Goal: Check status: Check status

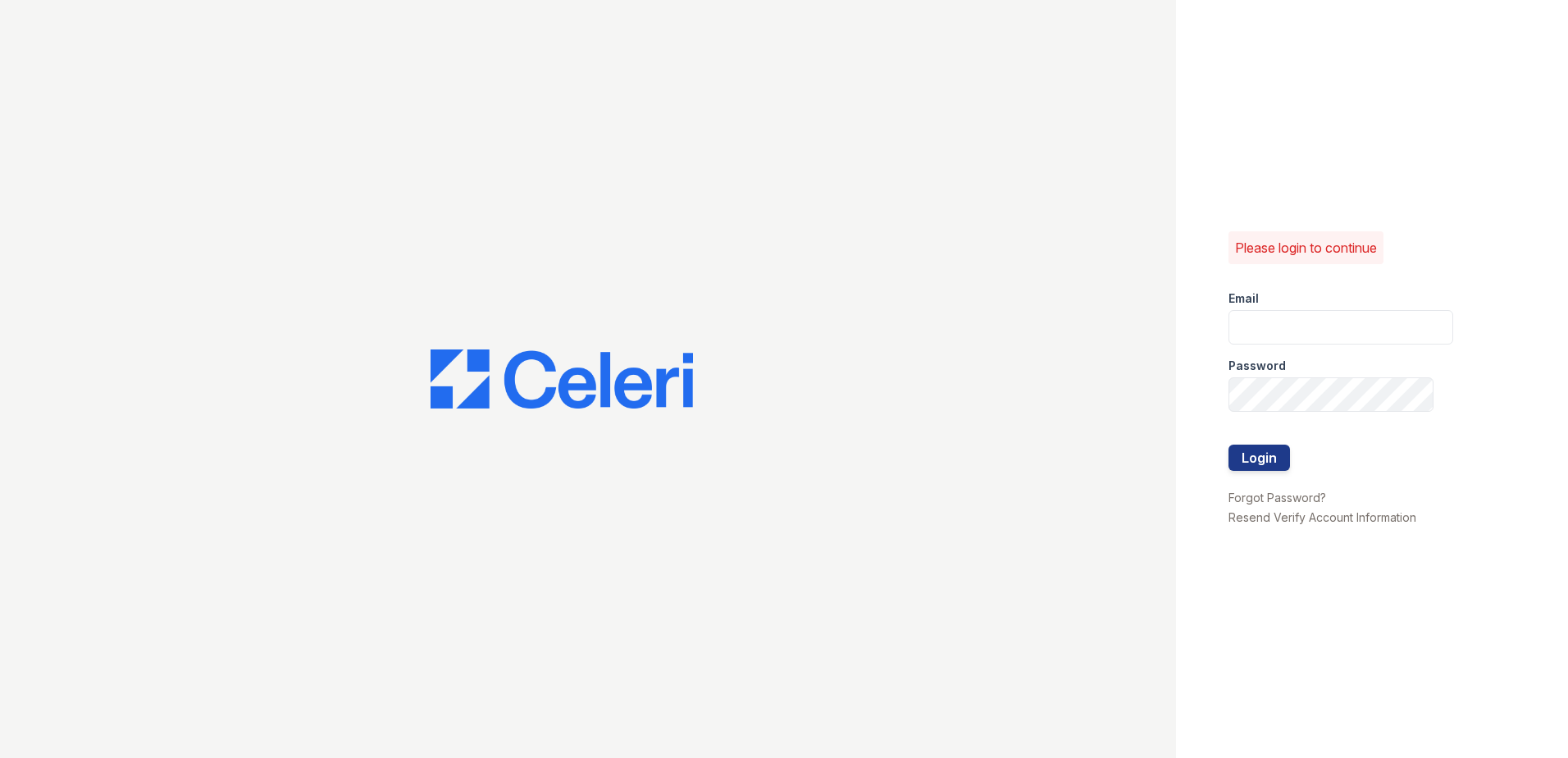
type input "renewwaltham@trinity-pm.com"
click at [1255, 442] on div at bounding box center [1340, 428] width 225 height 32
click at [1255, 453] on button "Login" at bounding box center [1259, 457] width 62 height 26
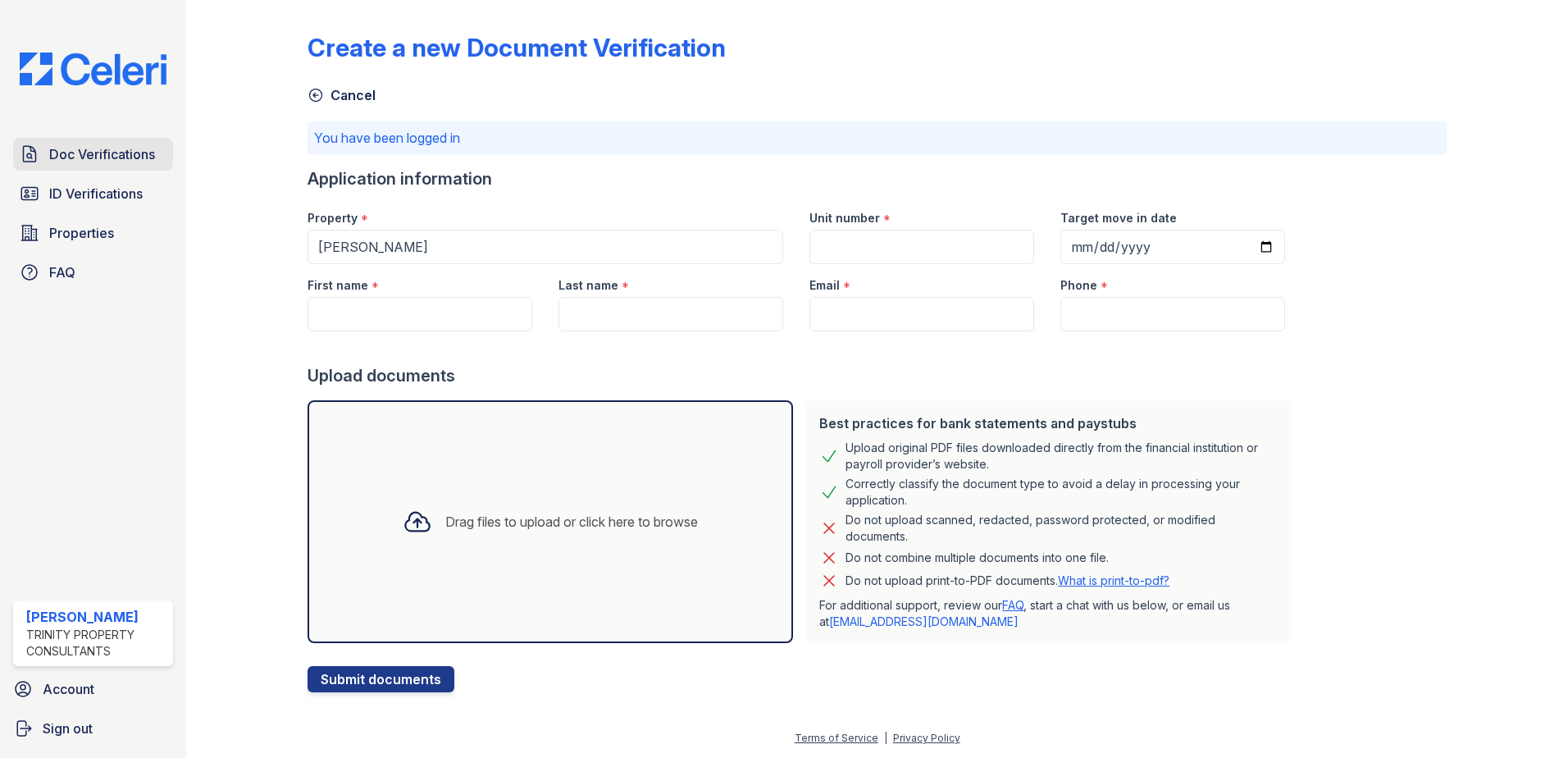
click at [72, 158] on span "Doc Verifications" at bounding box center [102, 154] width 106 height 20
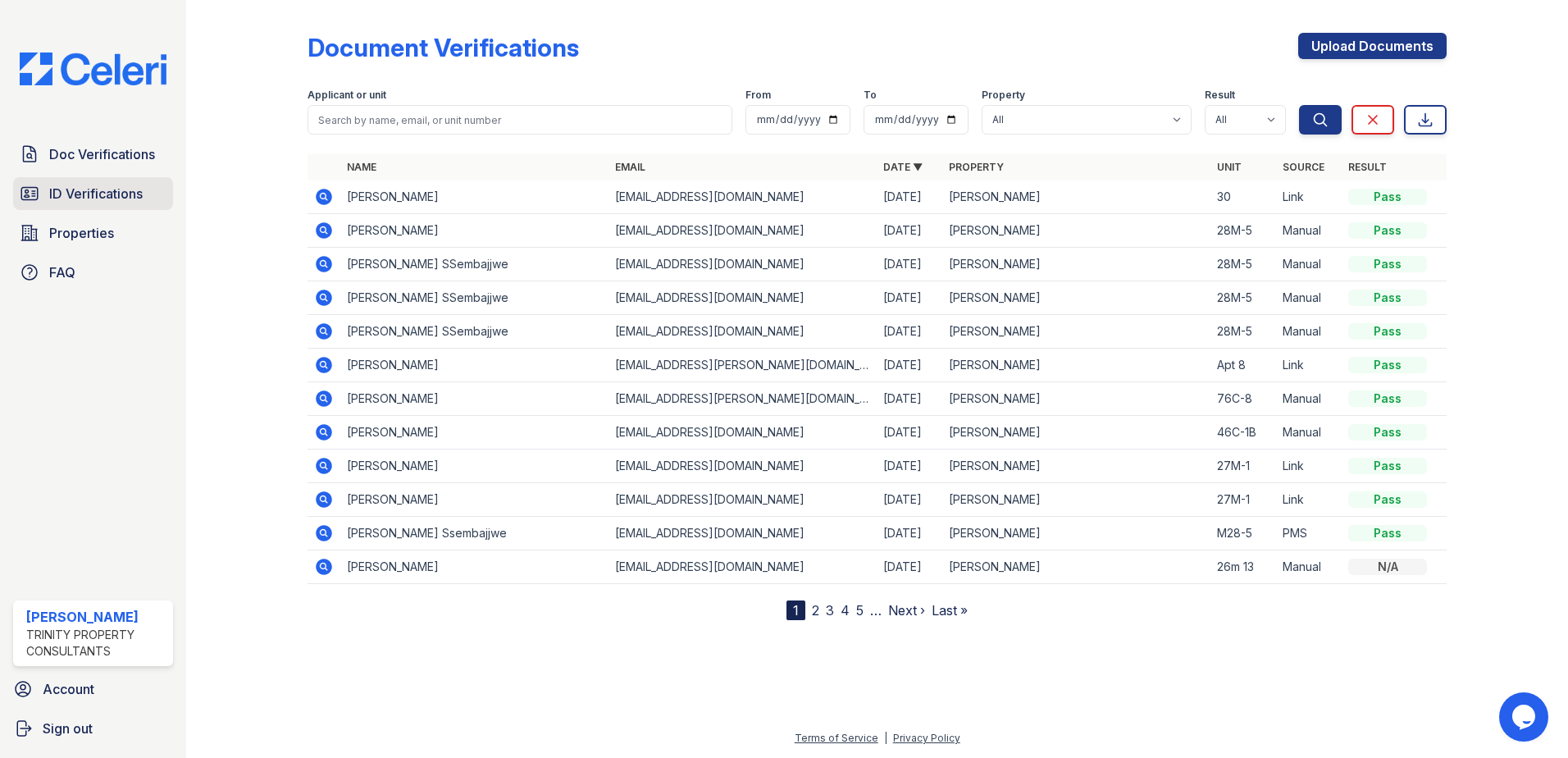
click at [126, 201] on span "ID Verifications" at bounding box center [95, 193] width 93 height 20
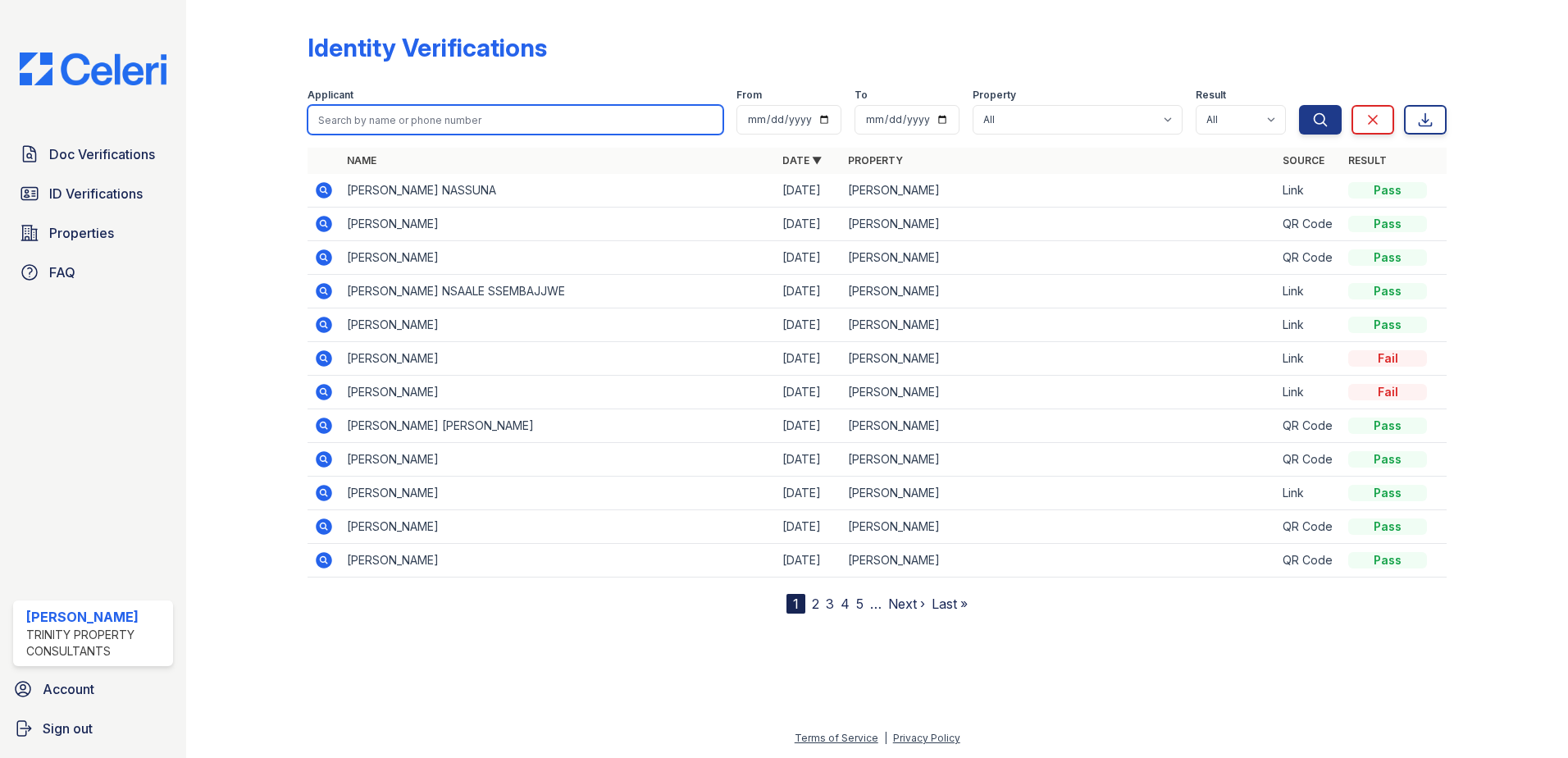
click at [413, 125] on input "search" at bounding box center [516, 120] width 416 height 29
type input "[PERSON_NAME]"
click at [1299, 105] on button "Search" at bounding box center [1320, 120] width 42 height 29
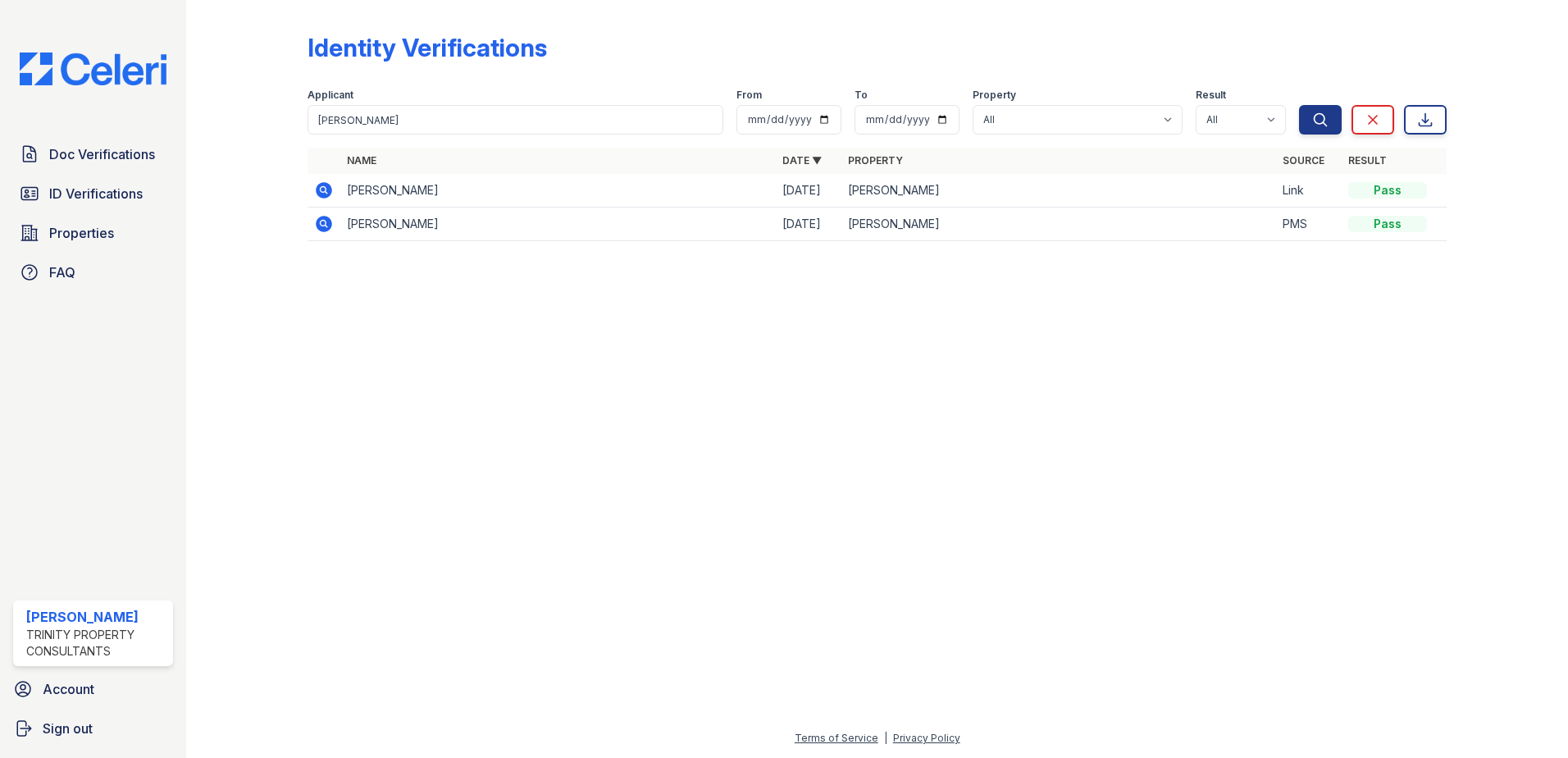
click at [319, 189] on icon at bounding box center [324, 190] width 17 height 17
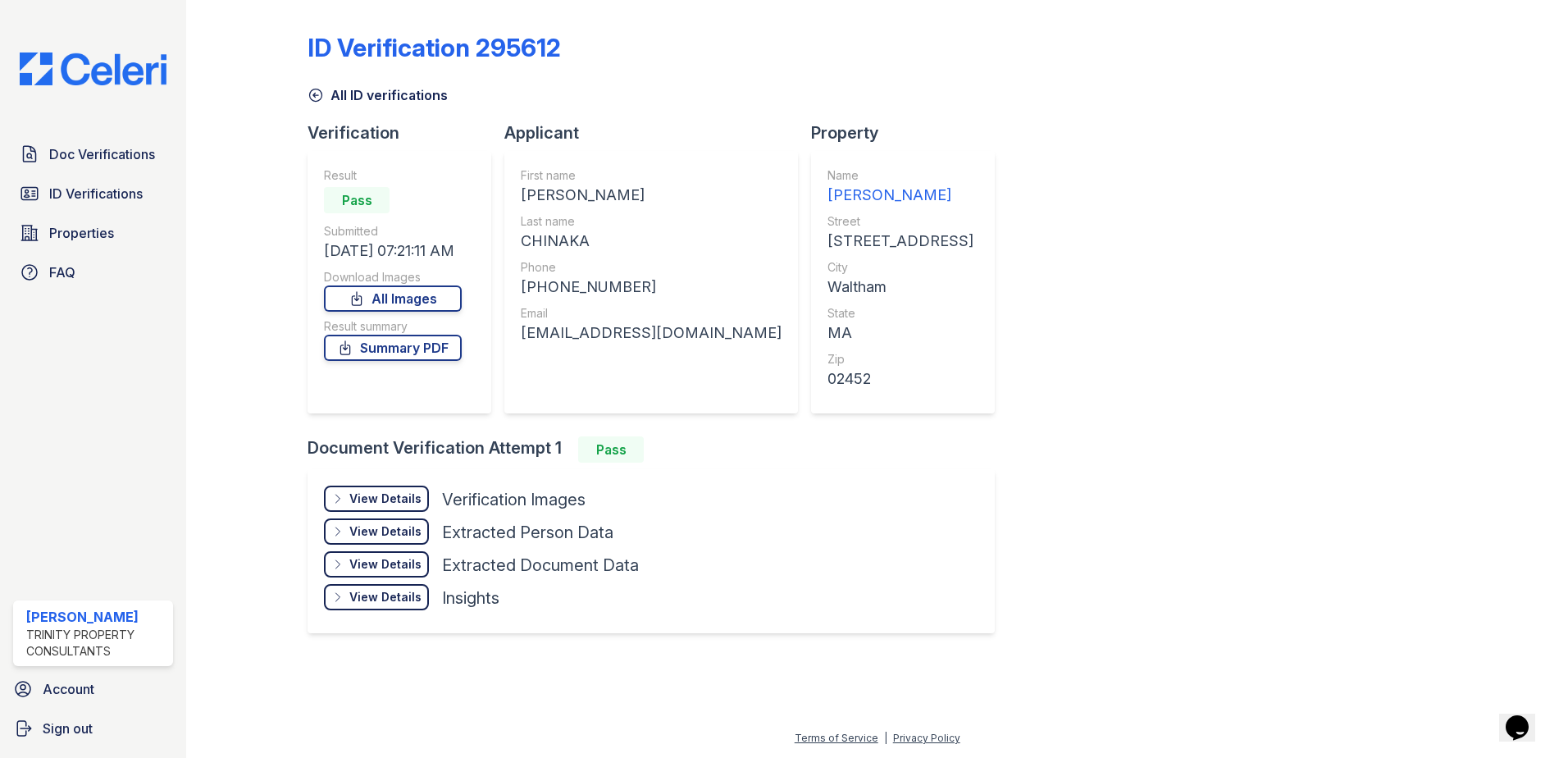
click at [387, 489] on div "View Details Details" at bounding box center [376, 498] width 105 height 26
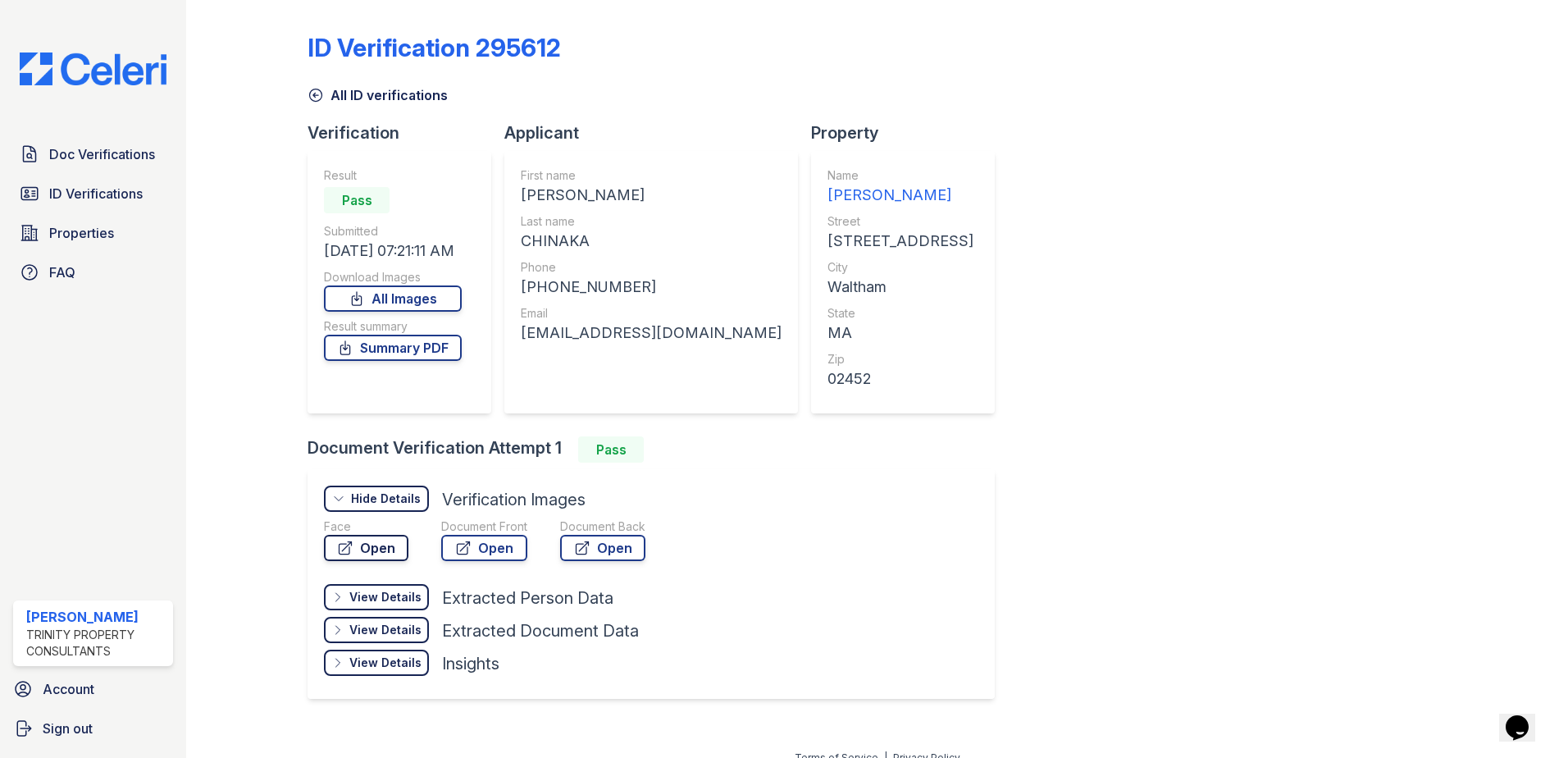
click at [381, 543] on link "Open" at bounding box center [366, 547] width 84 height 26
click at [1160, 228] on div "ID Verification 295612 All ID verifications Verification Result Pass Submitted …" at bounding box center [878, 364] width 1139 height 715
click at [98, 193] on span "ID Verifications" at bounding box center [95, 193] width 93 height 20
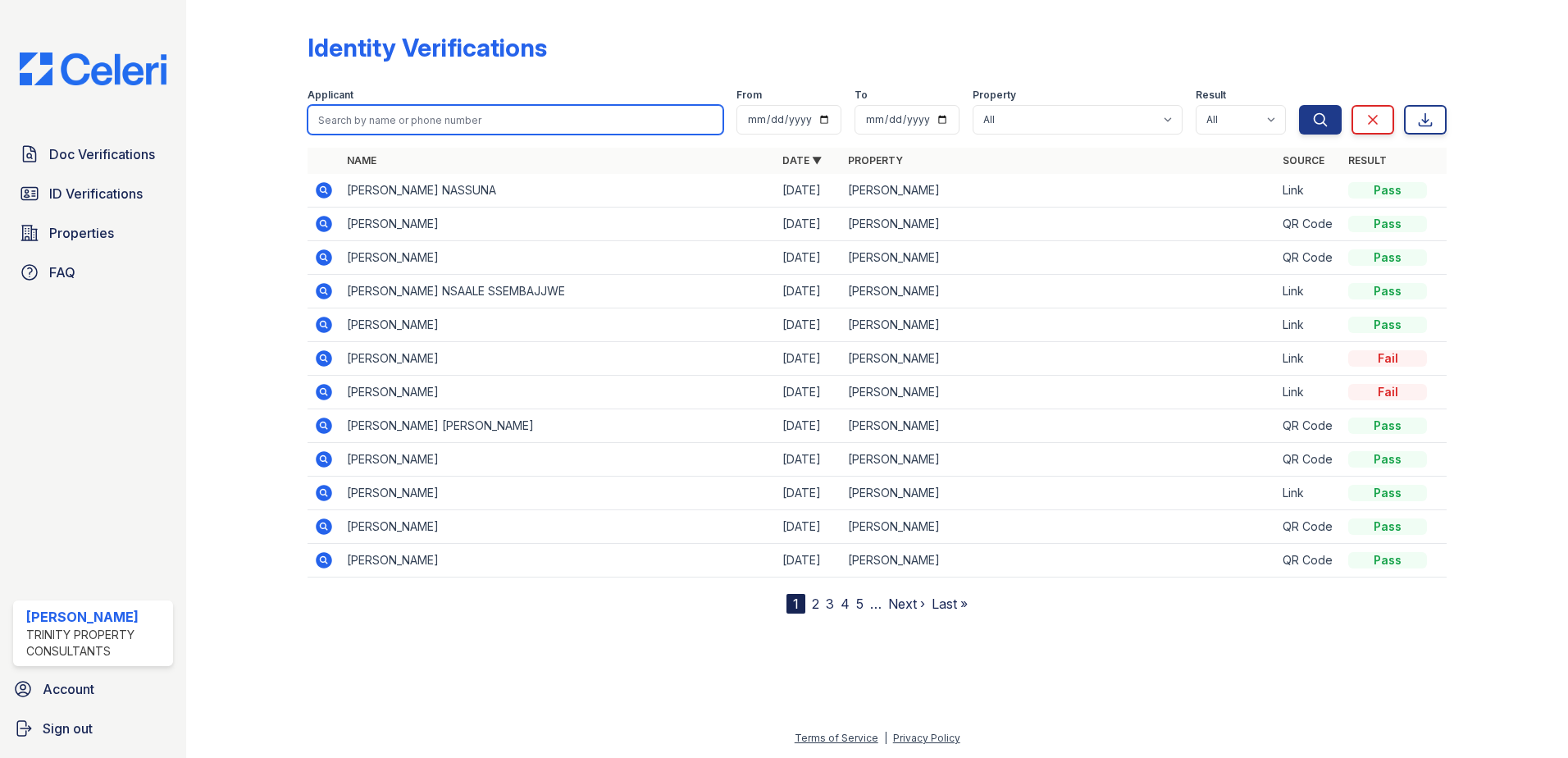
click at [446, 123] on input "search" at bounding box center [516, 120] width 416 height 29
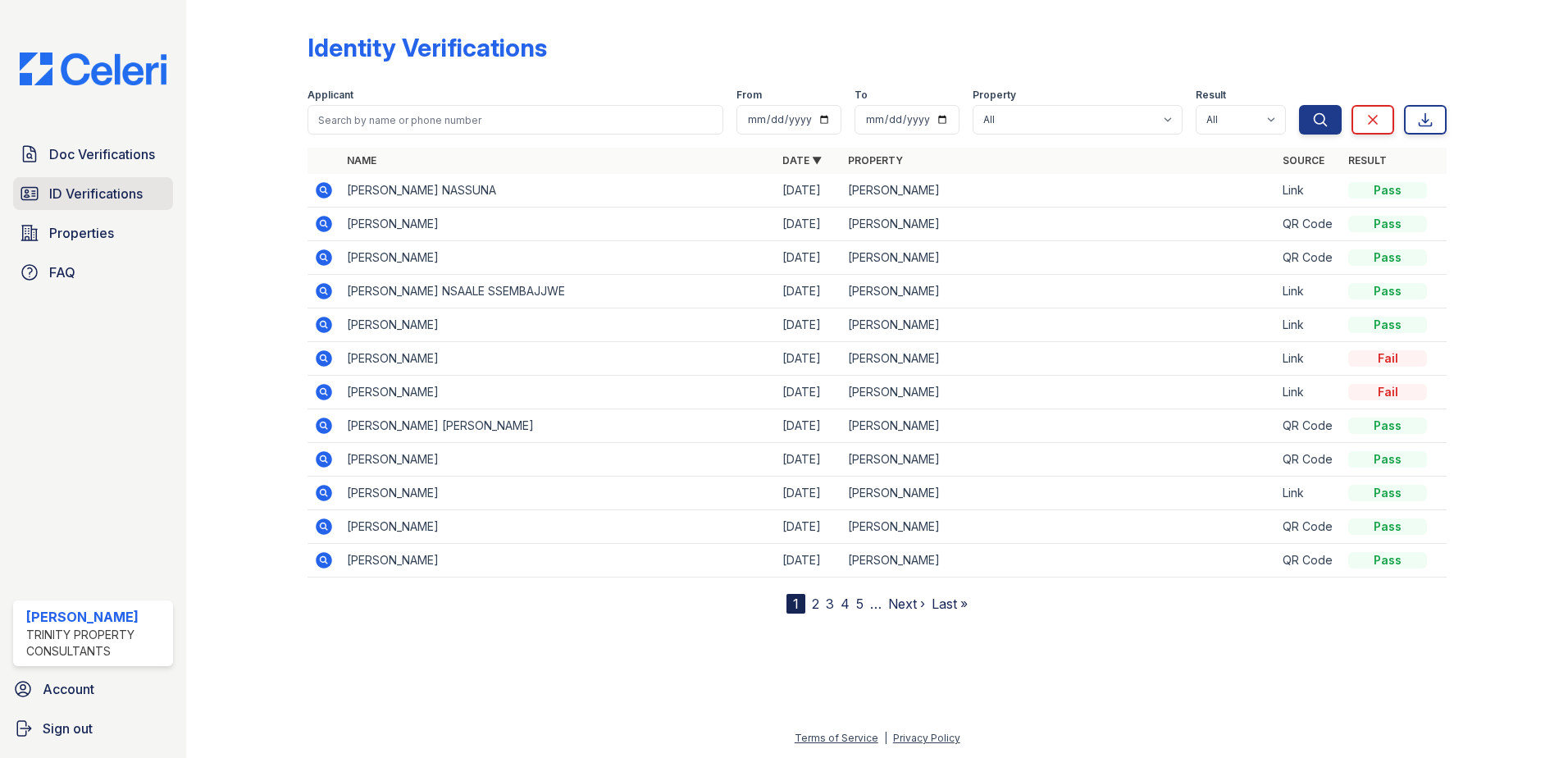
click at [92, 193] on span "ID Verifications" at bounding box center [95, 193] width 93 height 20
